Goal: Task Accomplishment & Management: Complete application form

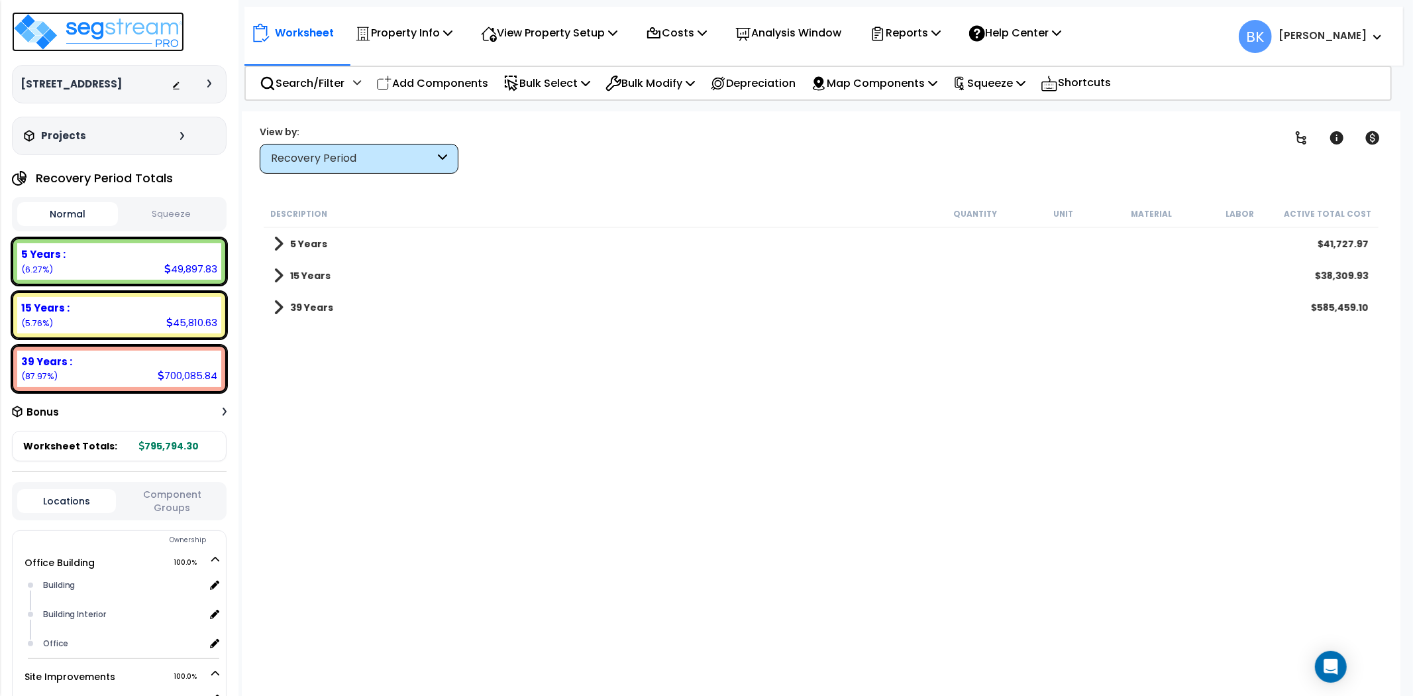
click at [127, 28] on img at bounding box center [98, 32] width 172 height 40
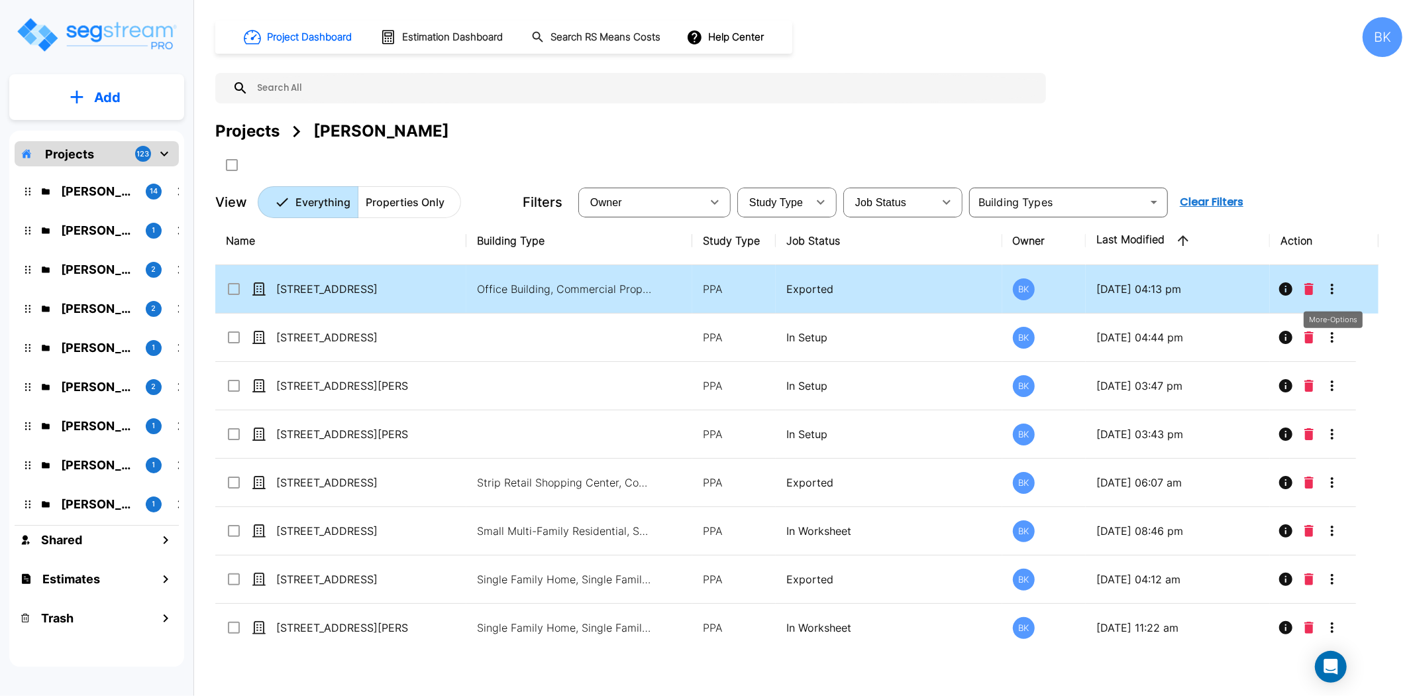
click at [1334, 284] on icon "More-Options" at bounding box center [1332, 289] width 16 height 16
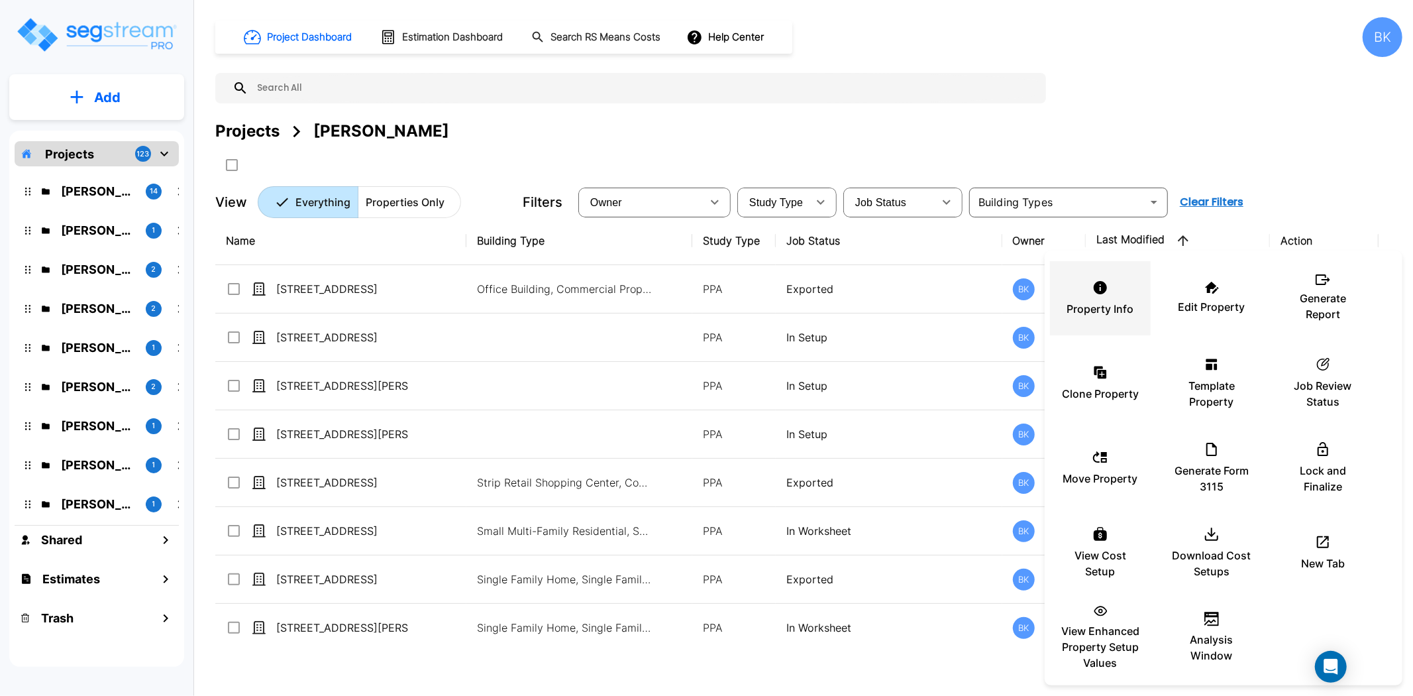
click at [1112, 288] on div "Property Info" at bounding box center [1100, 298] width 79 height 66
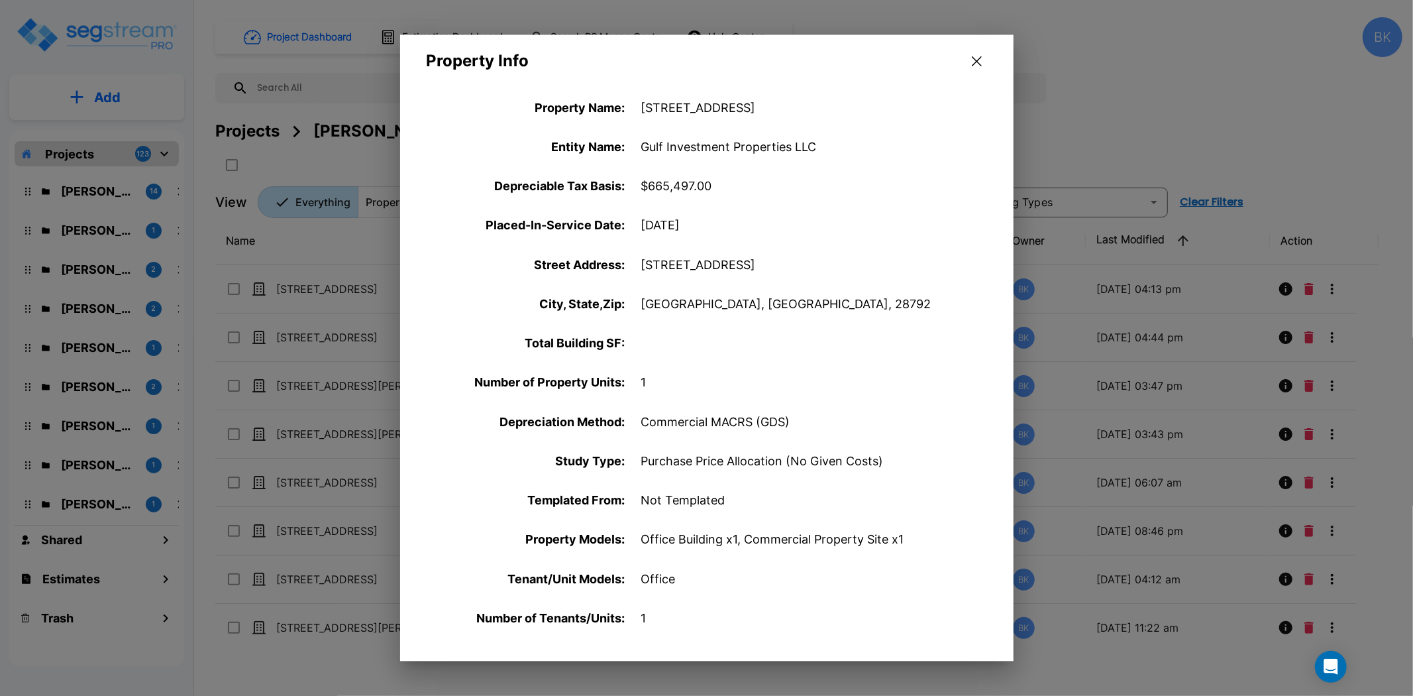
scroll to position [385, 0]
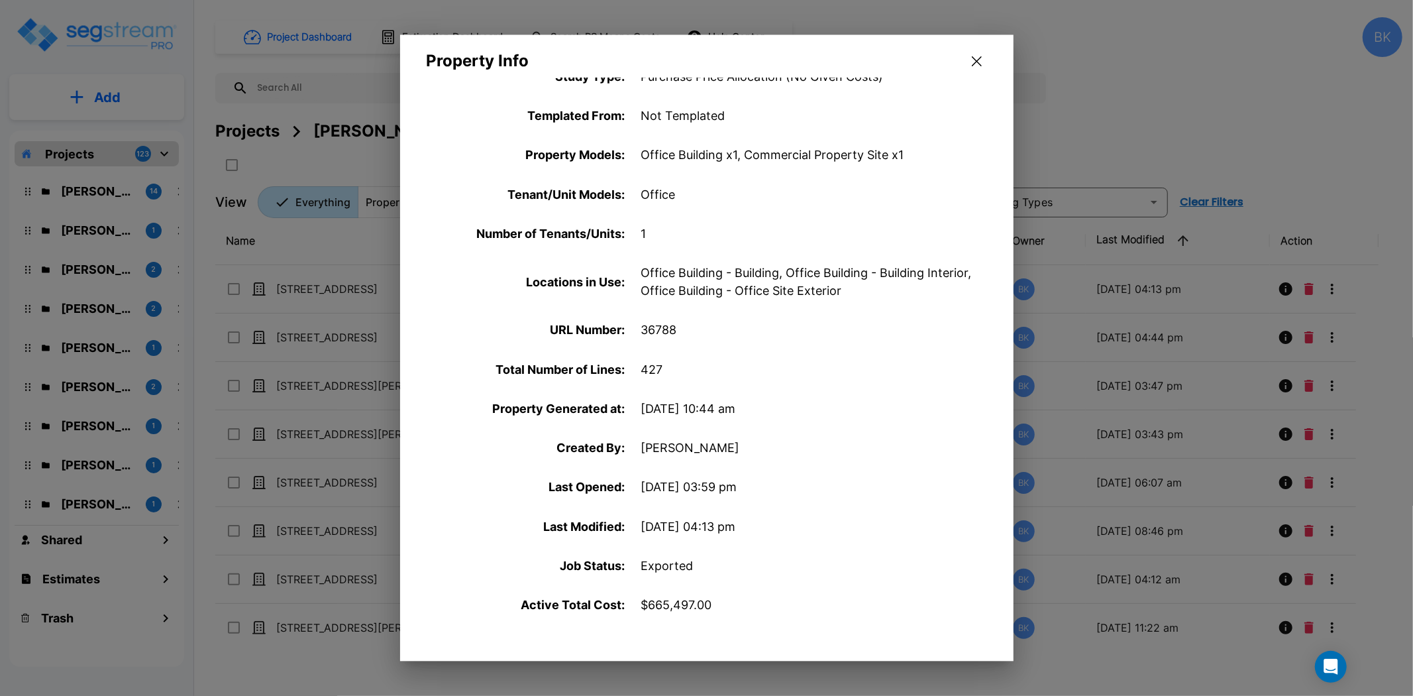
click at [972, 62] on icon "button" at bounding box center [977, 61] width 10 height 11
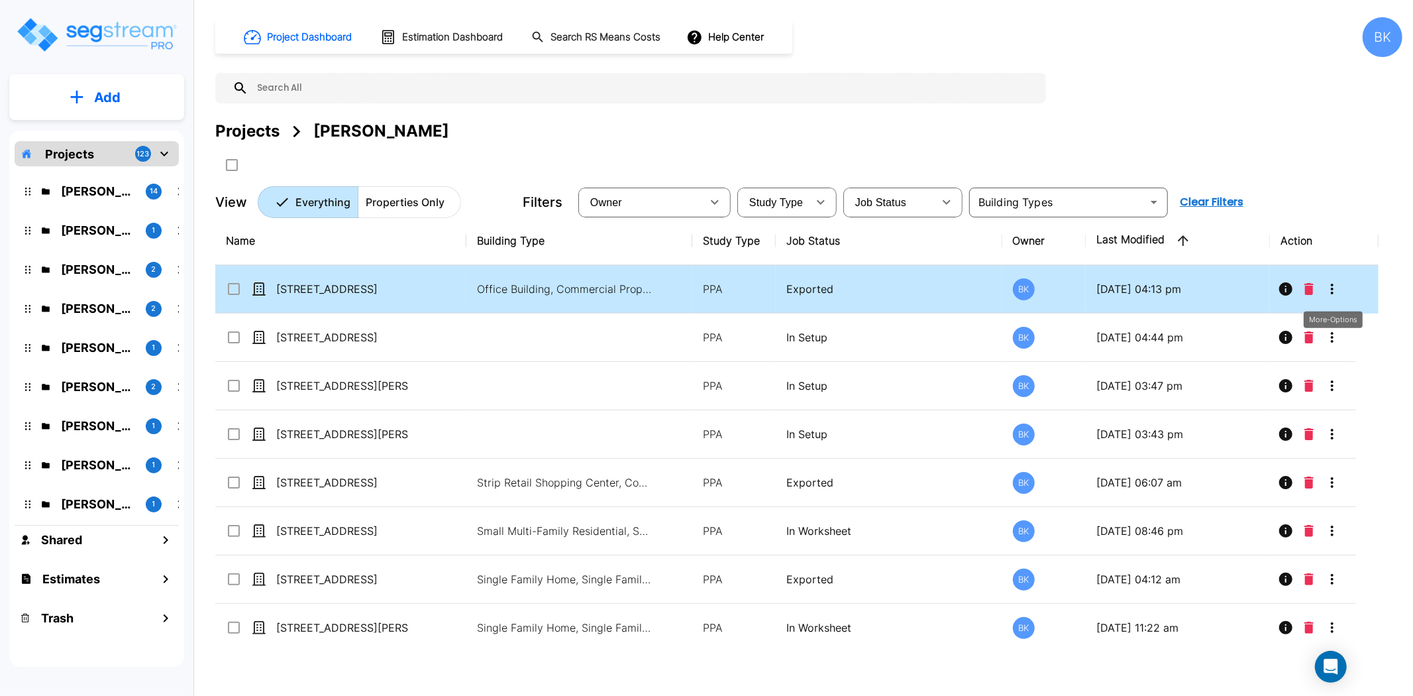
click at [1334, 286] on icon "More-Options" at bounding box center [1332, 289] width 16 height 16
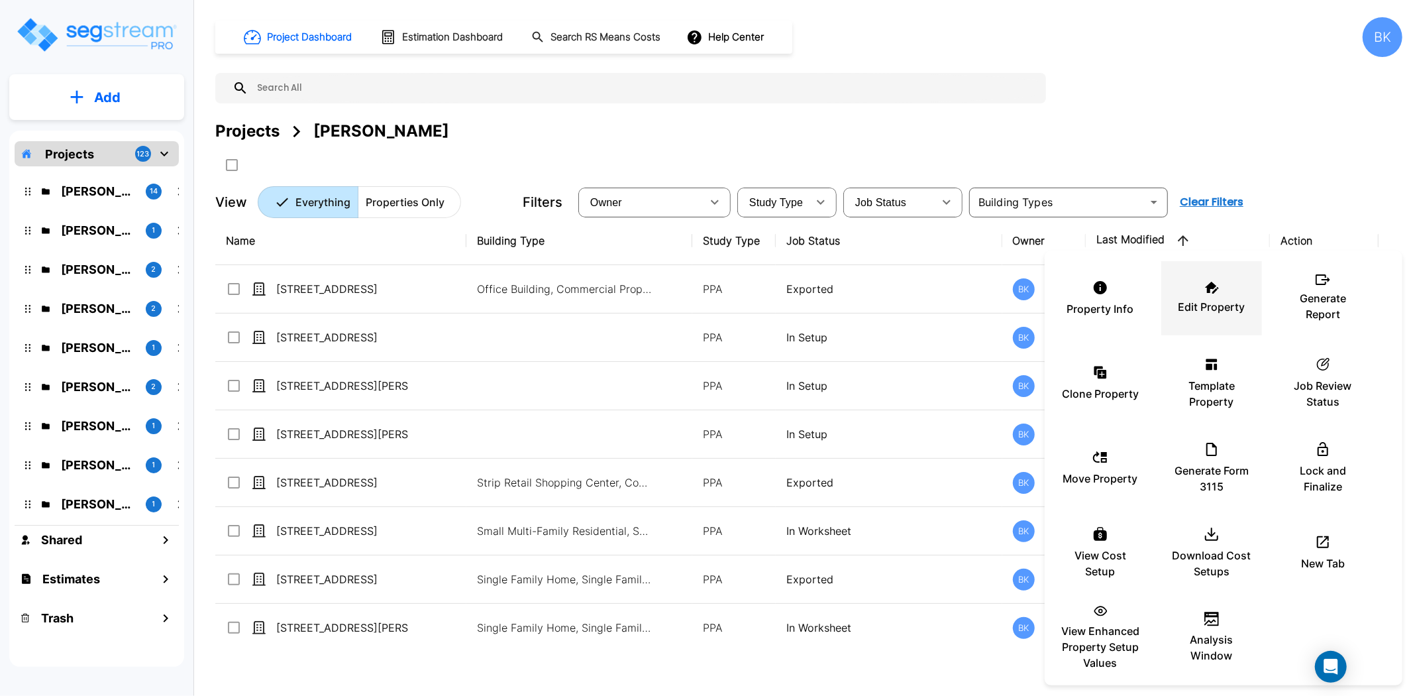
click at [1227, 288] on div "Edit Property" at bounding box center [1211, 298] width 79 height 66
click at [335, 286] on div at bounding box center [706, 348] width 1413 height 696
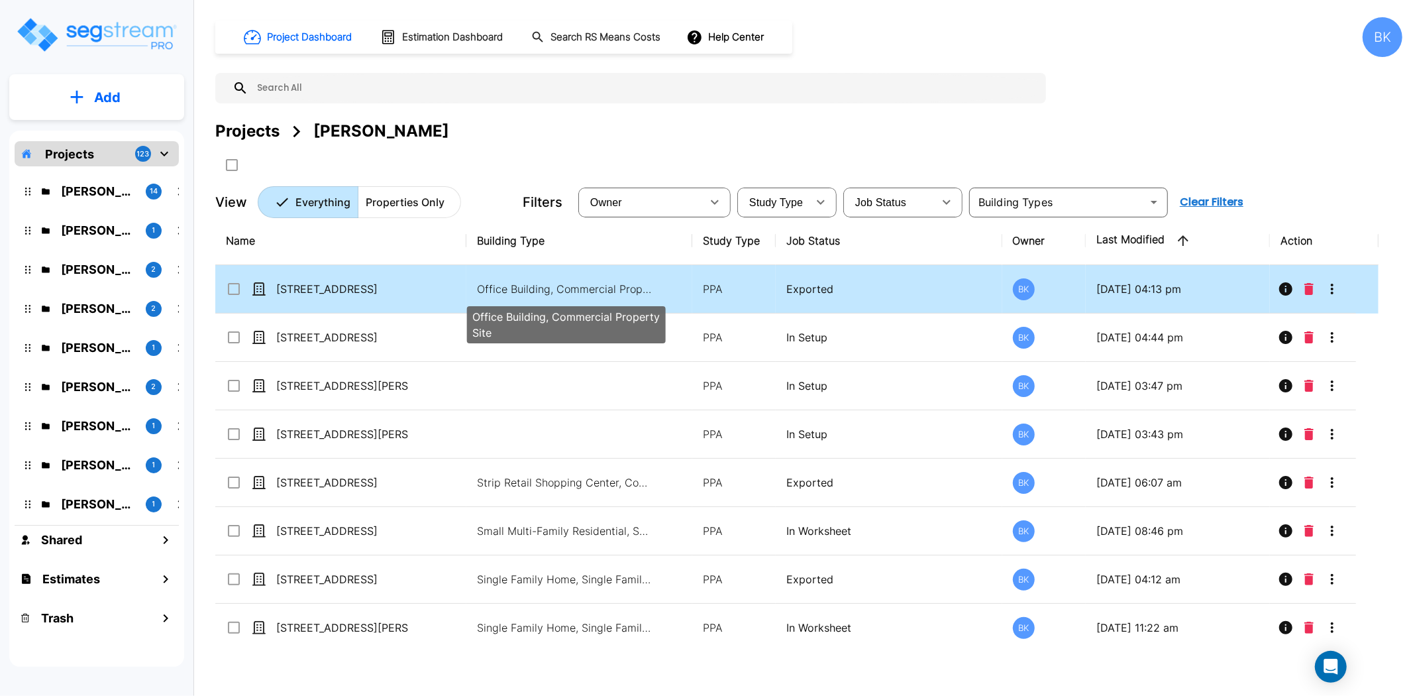
click at [532, 291] on p "Office Building, Commercial Property Site" at bounding box center [566, 289] width 179 height 16
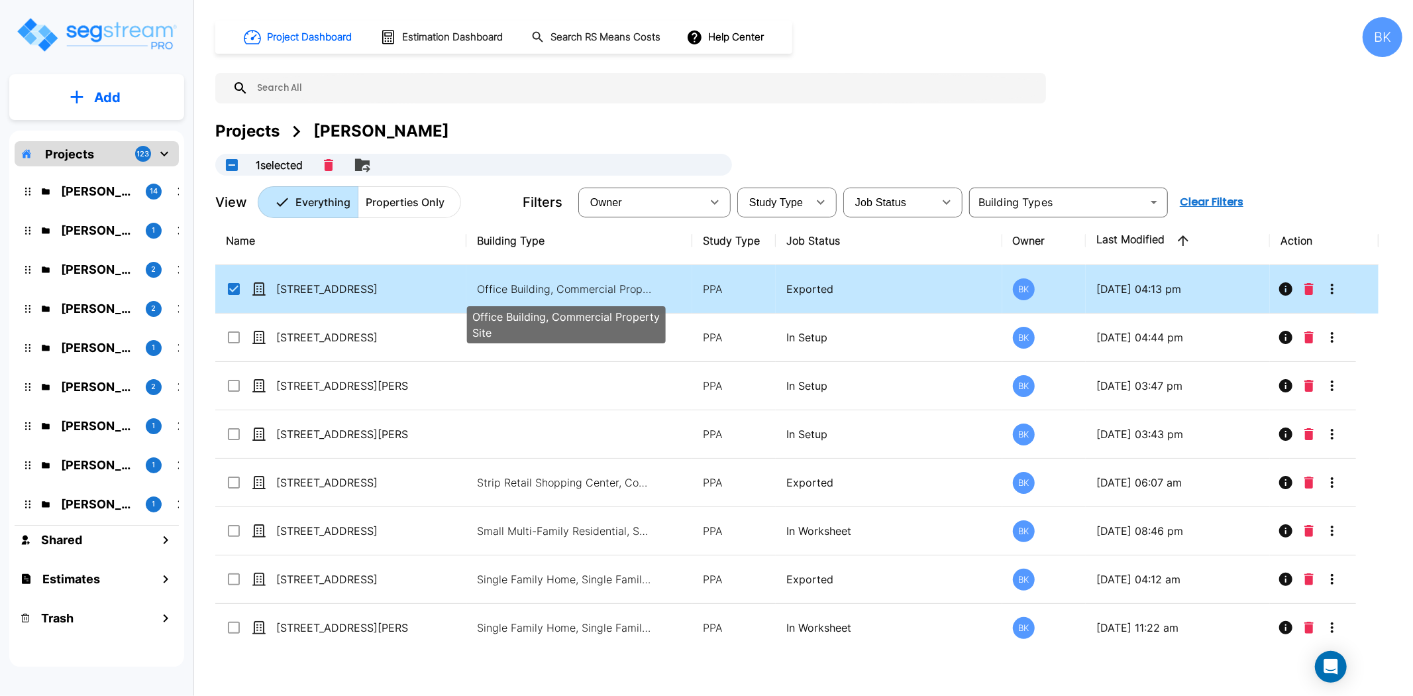
checkbox input "true"
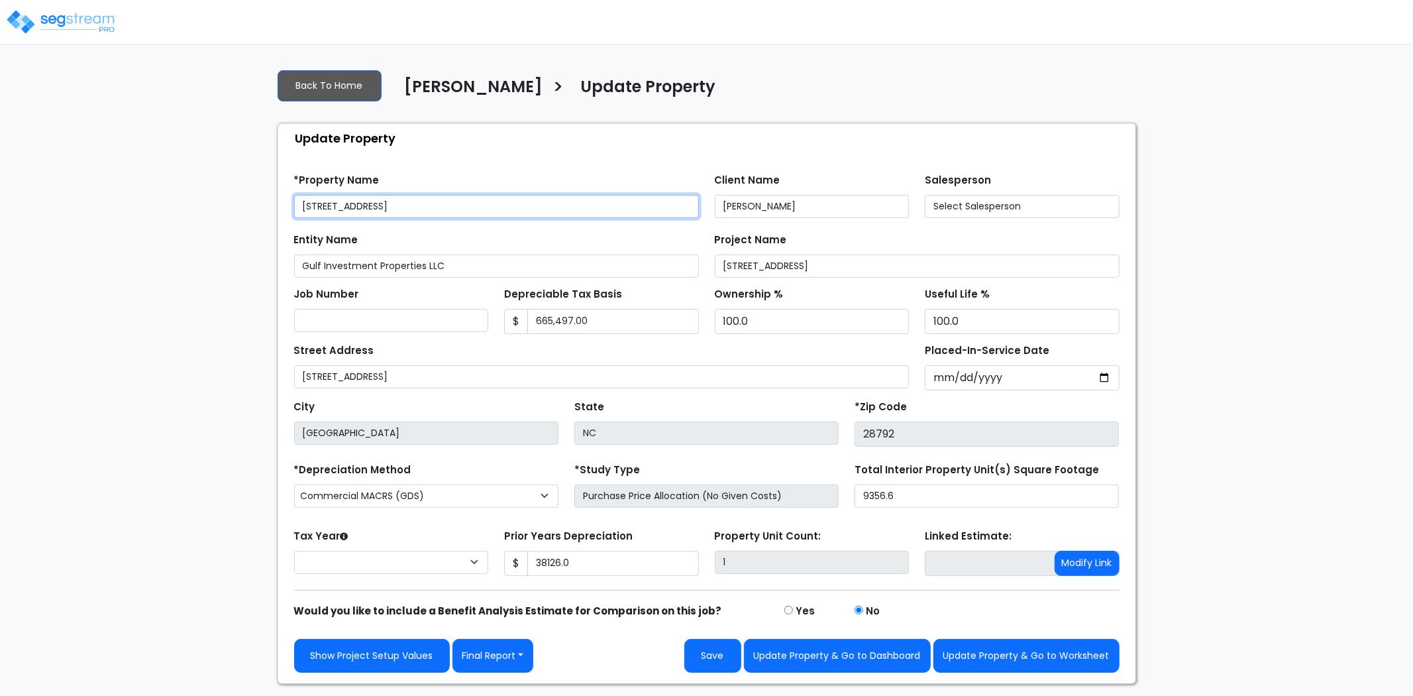
type input "38,126.0"
select select "2025"
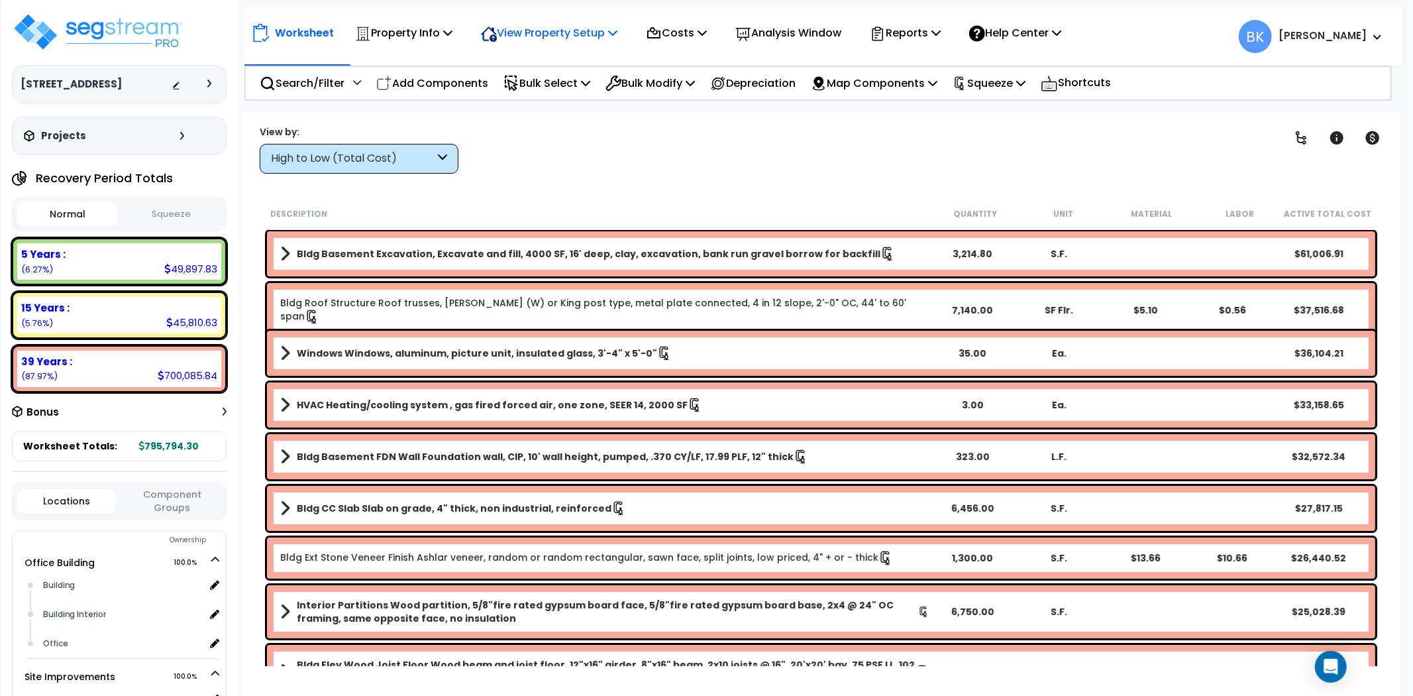
click at [452, 32] on p "View Property Setup" at bounding box center [403, 33] width 97 height 18
click at [530, 89] on link "View Questionnaire" at bounding box center [539, 91] width 131 height 26
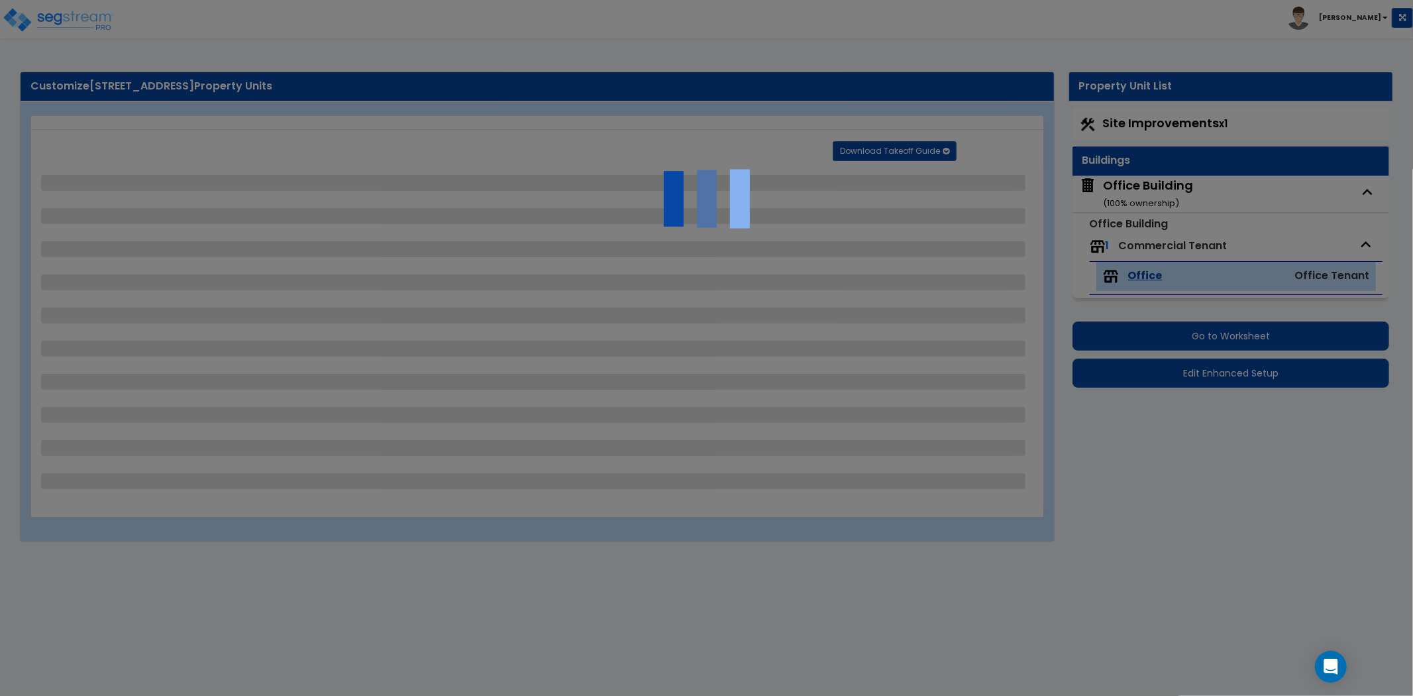
select select "2"
select select "1"
select select "2"
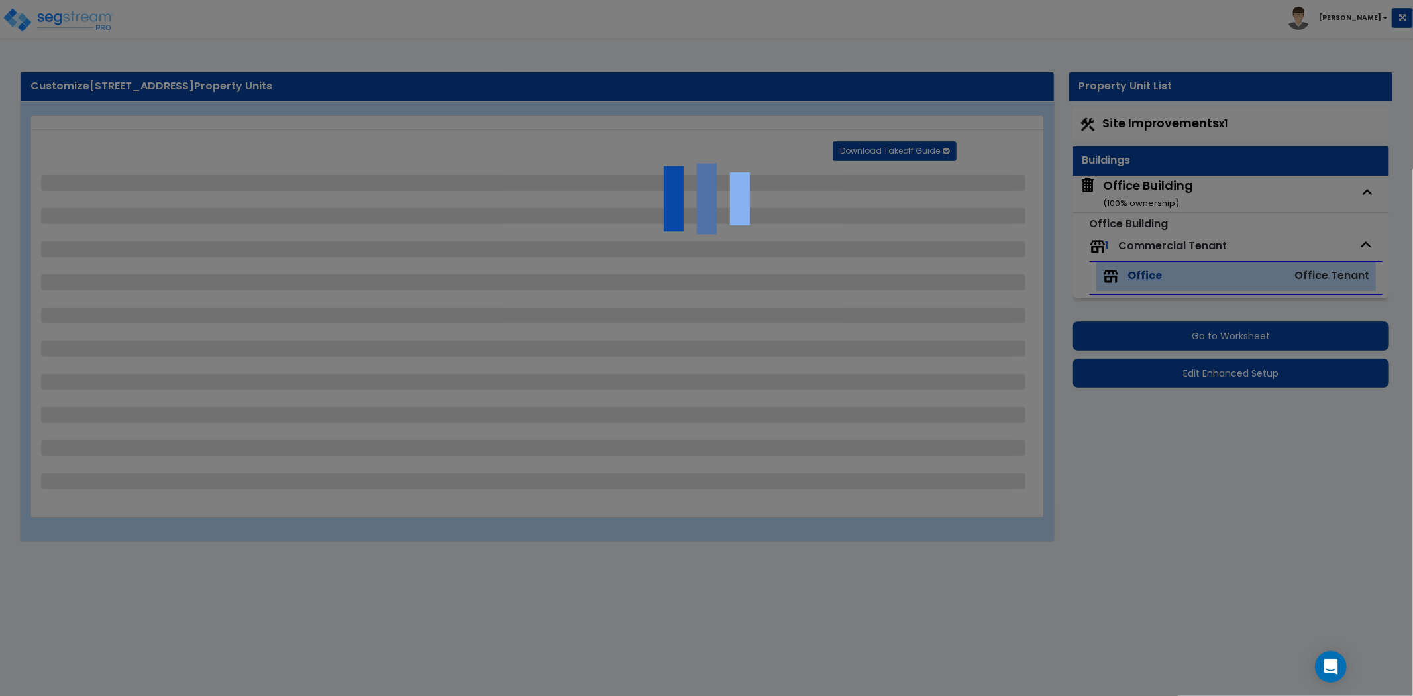
select select "1"
select select "5"
select select "2"
select select "3"
select select "6"
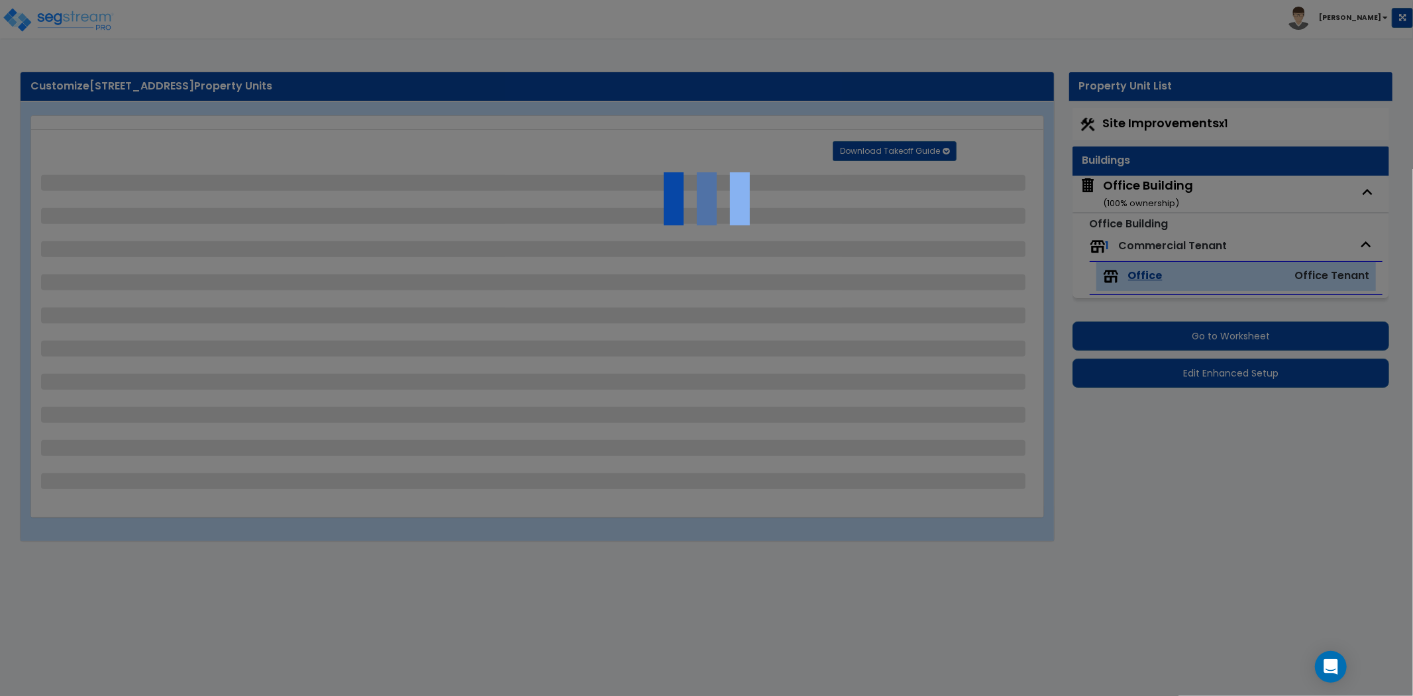
select select "4"
select select "1"
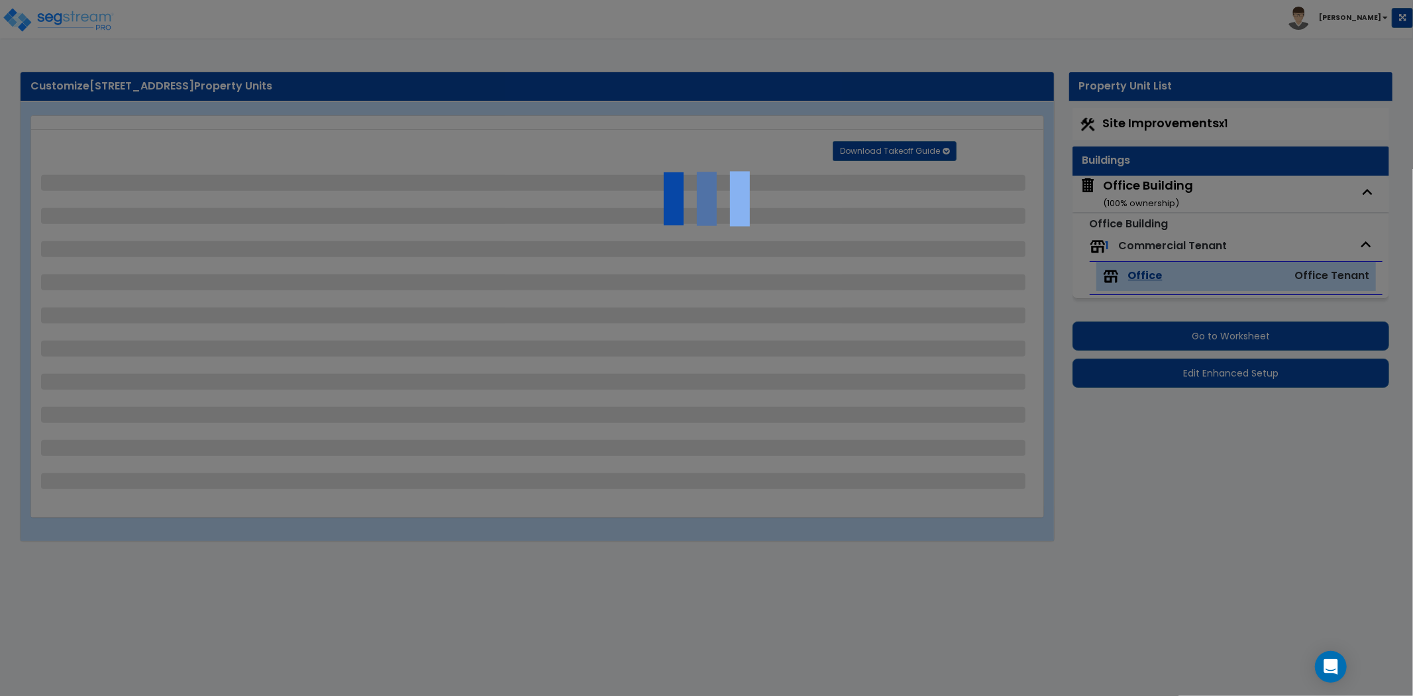
select select "3"
select select "1"
